Goal: Task Accomplishment & Management: Use online tool/utility

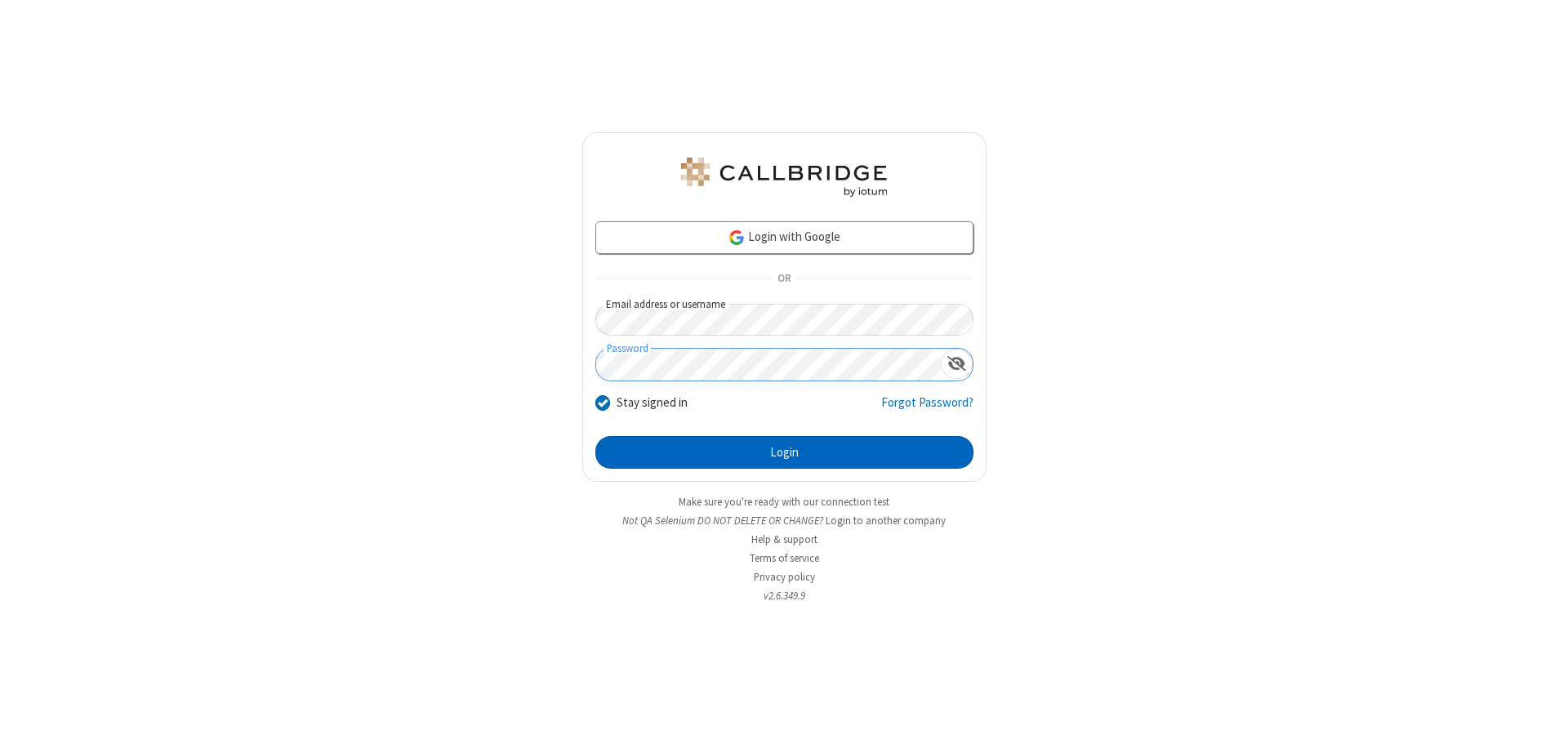
click at [784, 452] on button "Login" at bounding box center [784, 452] width 378 height 33
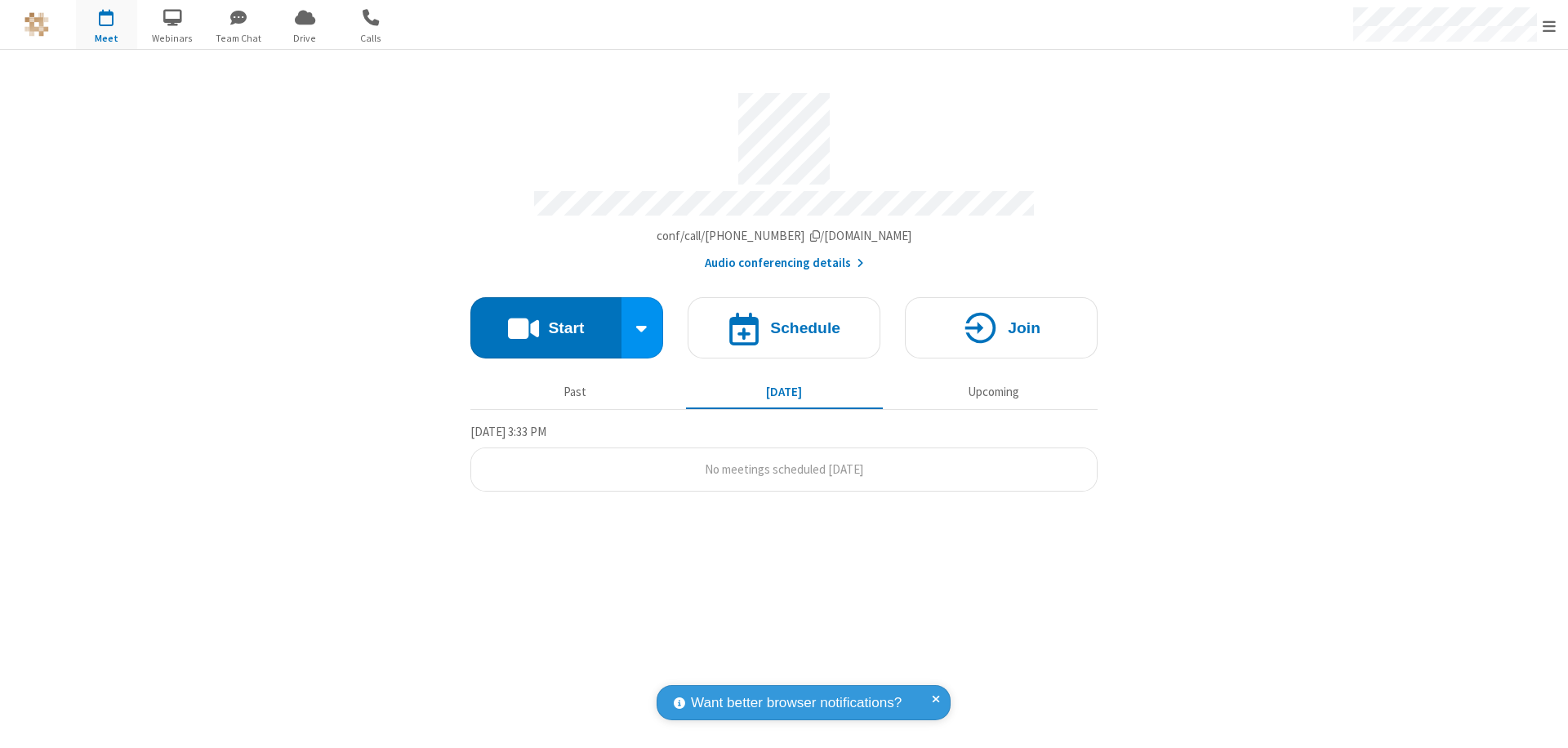
click at [1550, 25] on span "Open menu" at bounding box center [1550, 26] width 13 height 17
click at [106, 24] on span "button" at bounding box center [106, 17] width 61 height 28
click at [784, 320] on h4 "Schedule" at bounding box center [806, 328] width 70 height 16
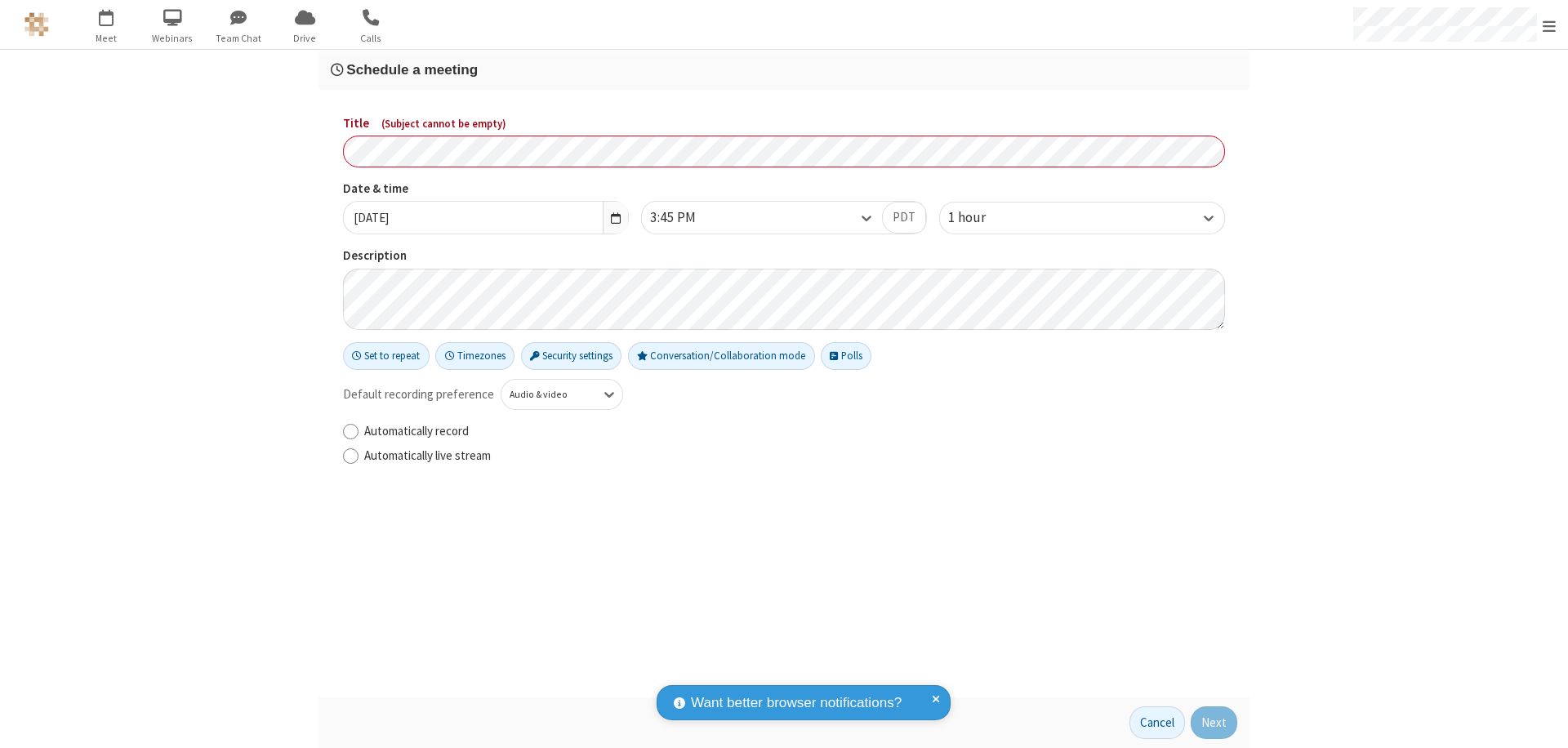
click at [784, 70] on h3 "Schedule a meeting" at bounding box center [784, 70] width 906 height 16
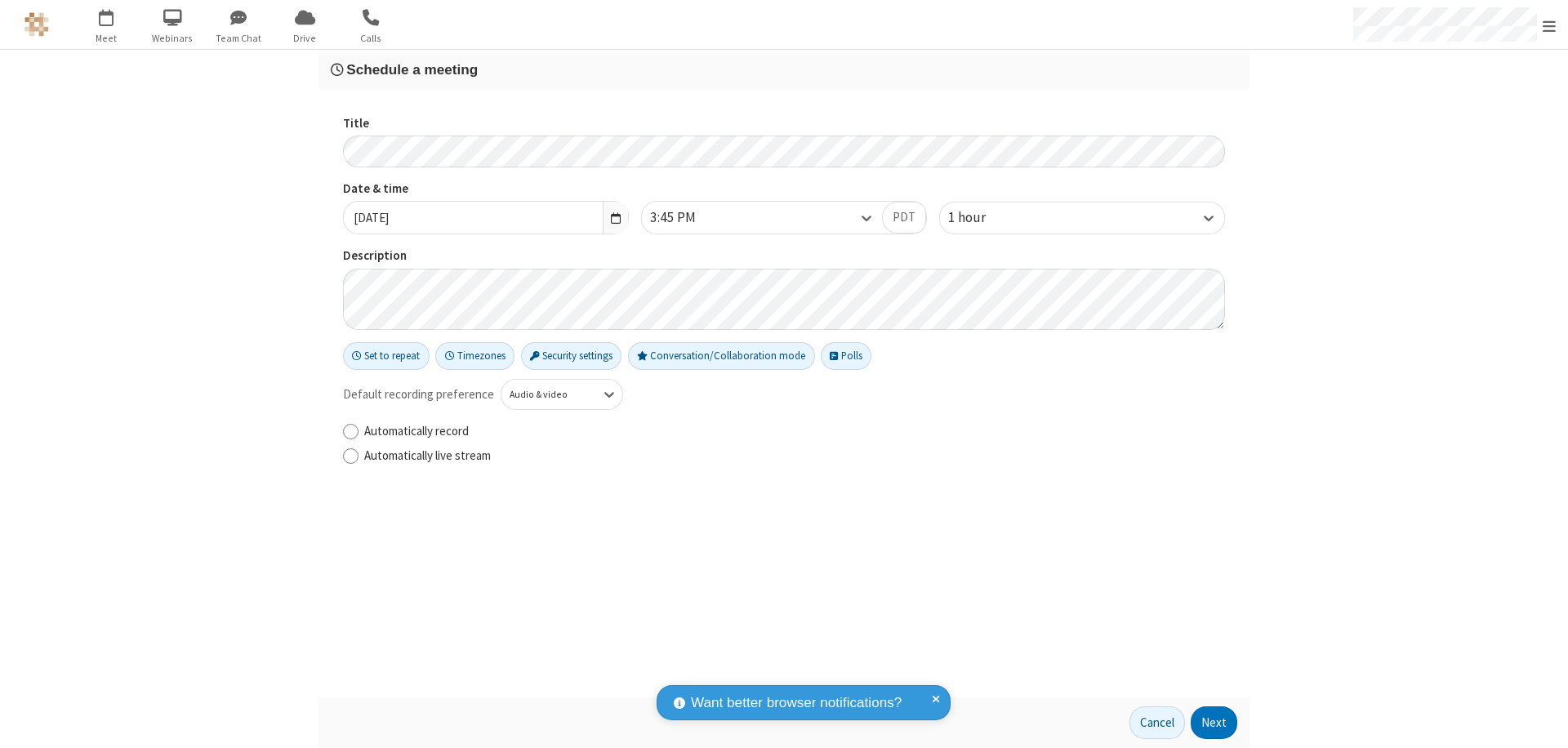
click at [1215, 723] on button "Next" at bounding box center [1215, 722] width 47 height 33
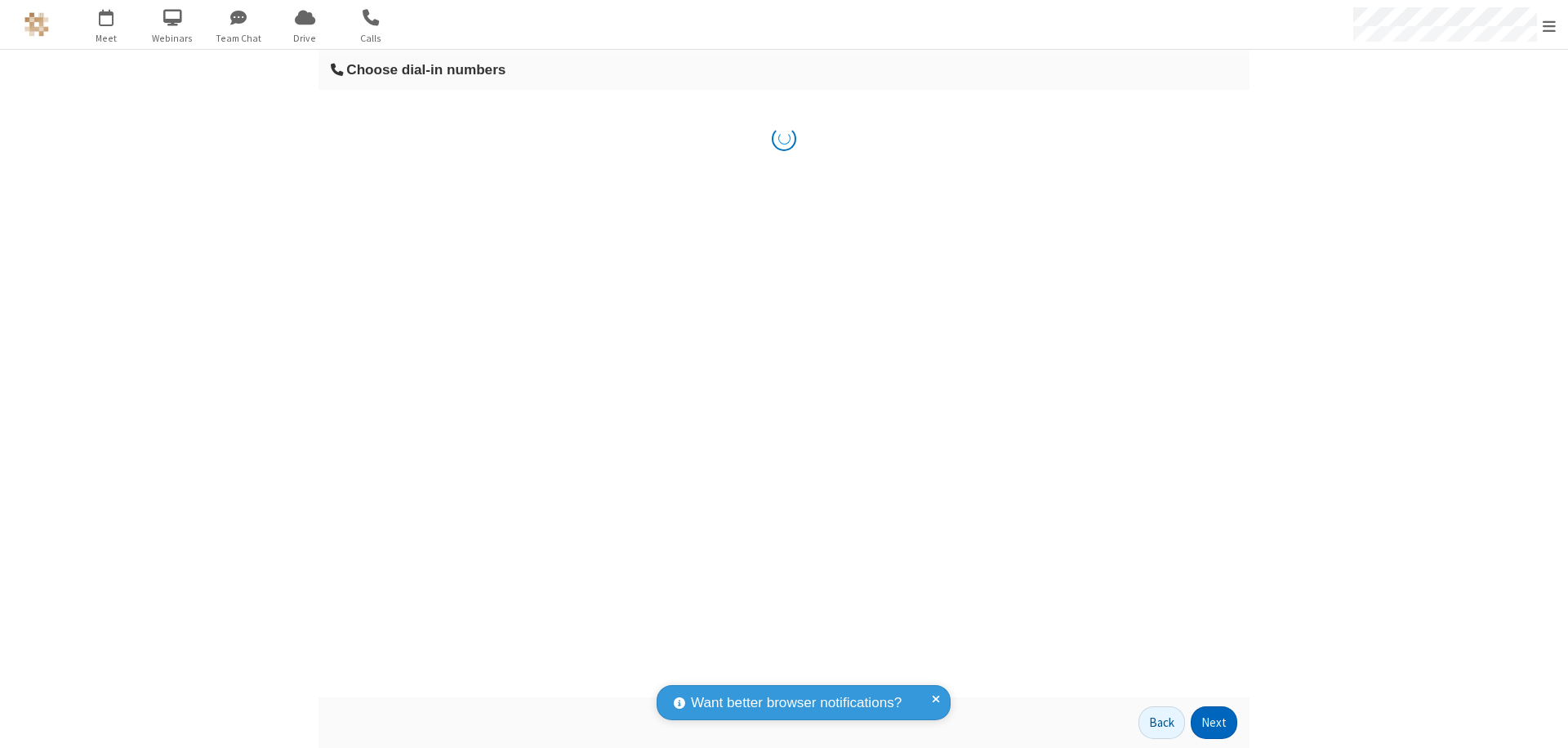
click at [1215, 723] on button "Next" at bounding box center [1215, 722] width 47 height 33
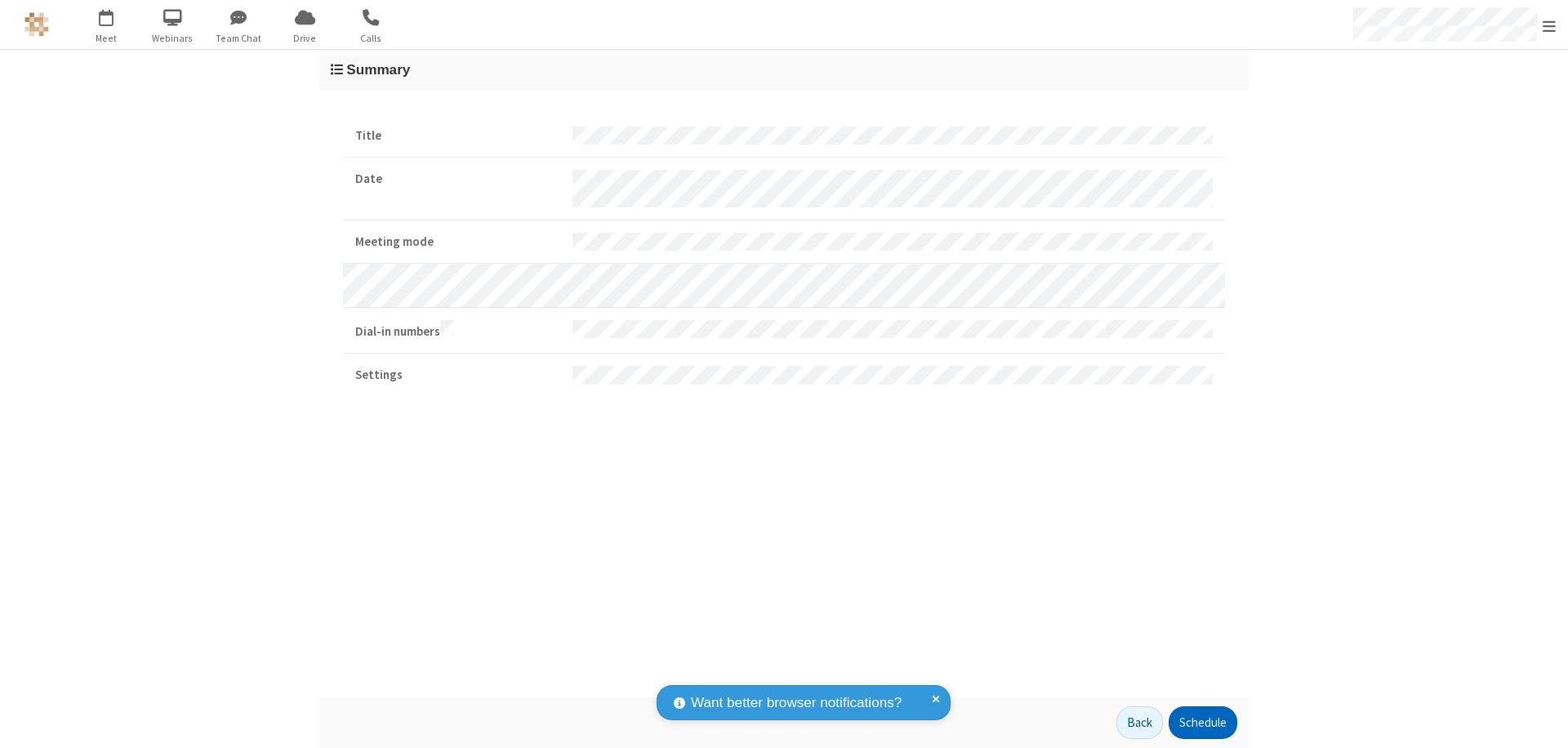
click at [1202, 723] on button "Schedule" at bounding box center [1203, 722] width 69 height 33
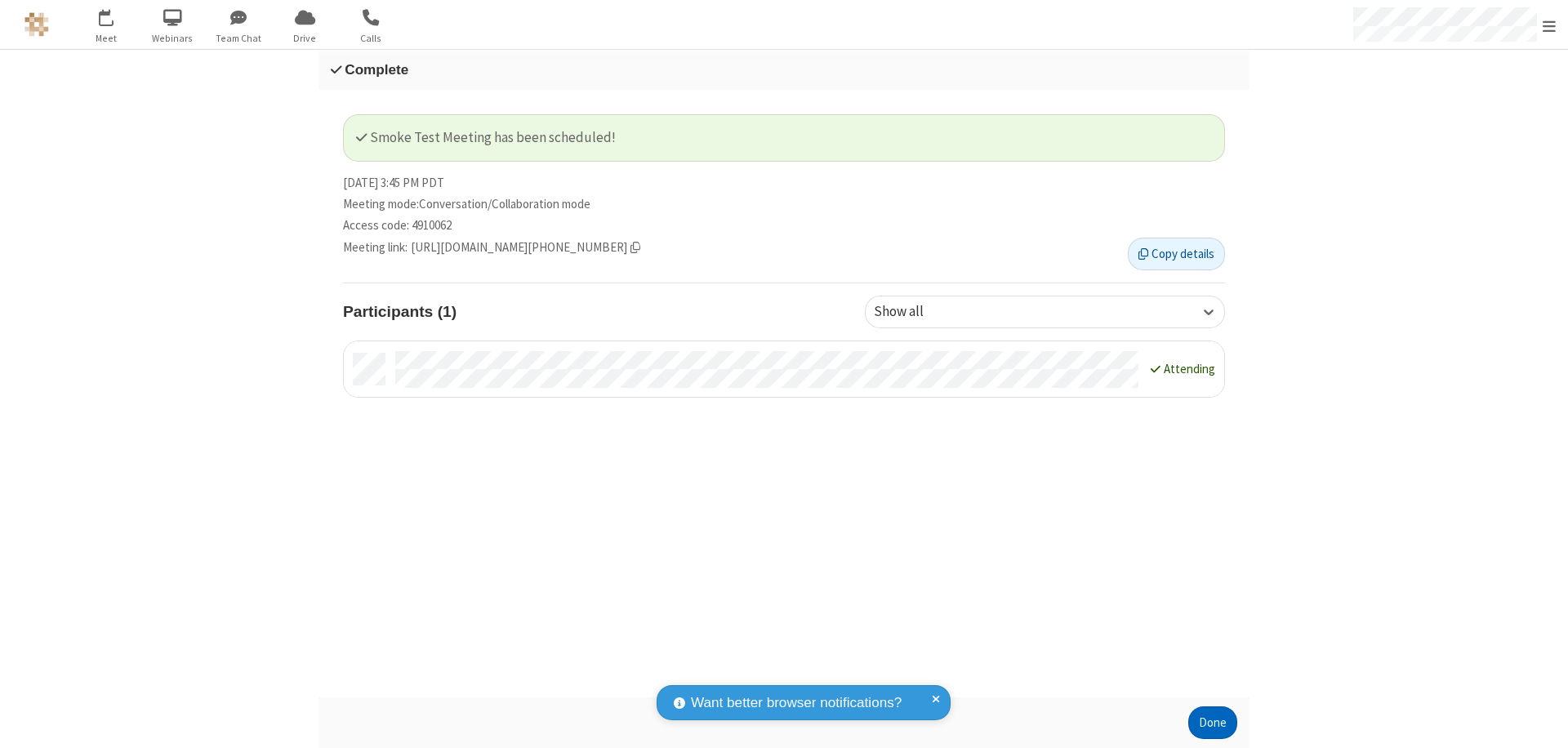
click at [1213, 723] on button "Done" at bounding box center [1213, 722] width 49 height 33
